Goal: Task Accomplishment & Management: Complete application form

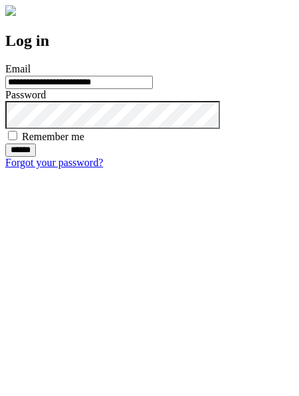
type input "**********"
click at [36, 157] on input "******" at bounding box center [20, 150] width 31 height 13
